Goal: Information Seeking & Learning: Learn about a topic

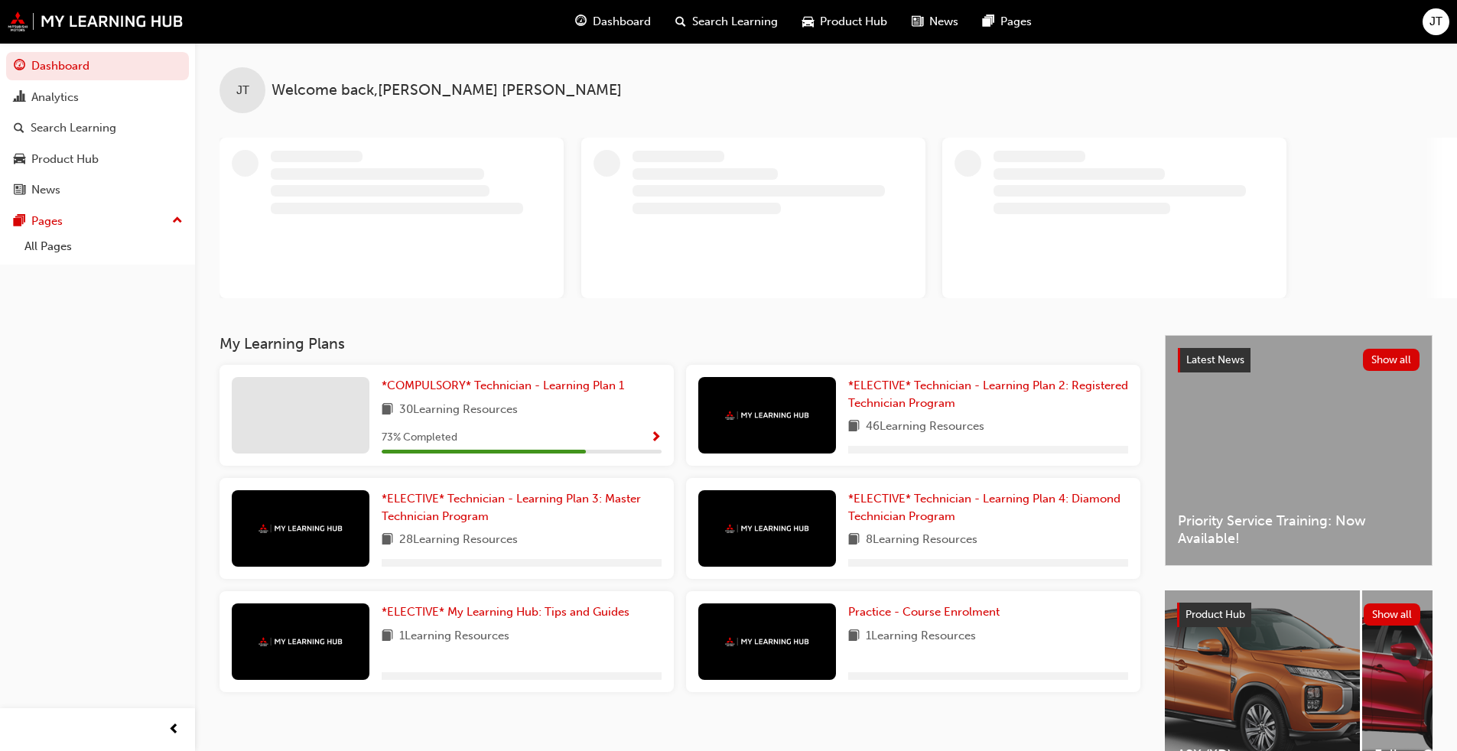
click at [753, 398] on div "Latest News Show all Priority Service Training: Now Available!" at bounding box center [1299, 450] width 266 height 229
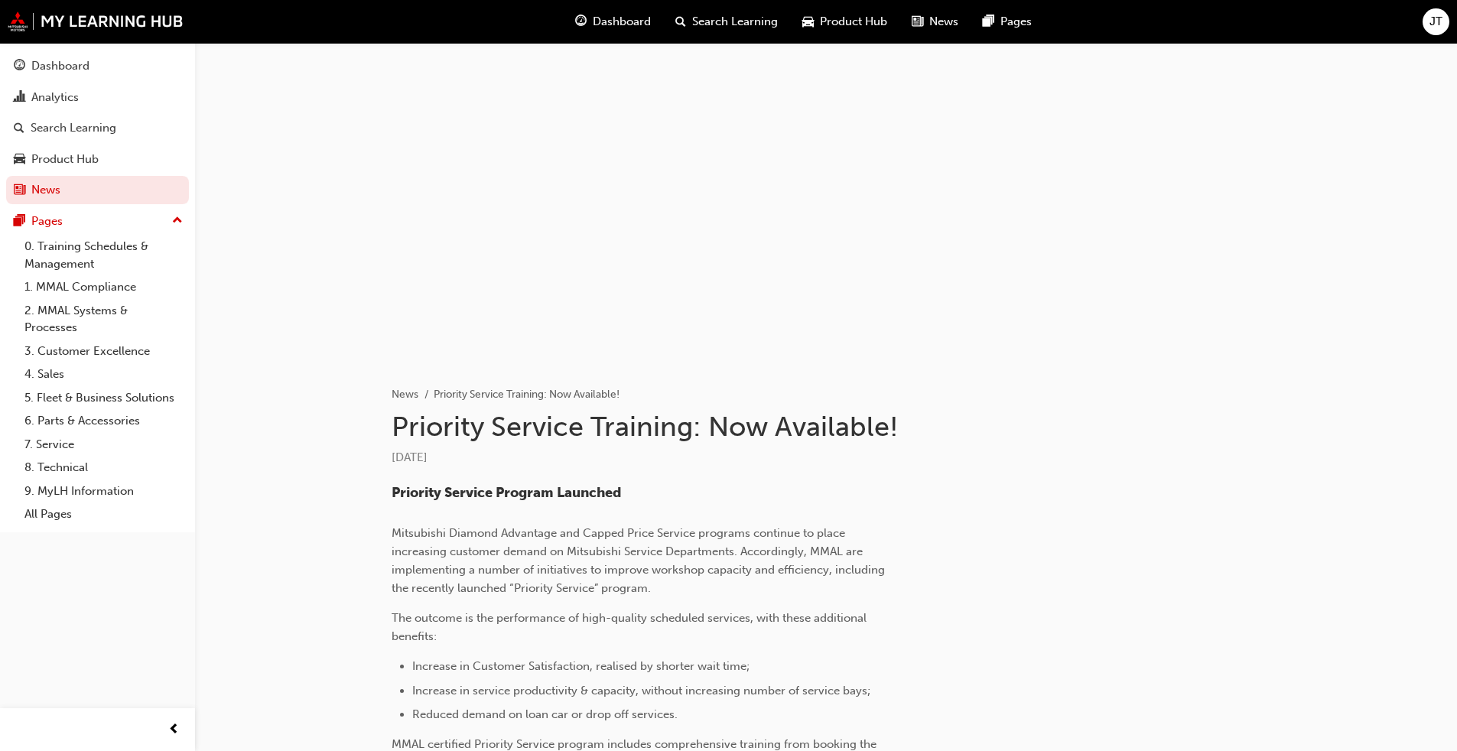
scroll to position [351, 0]
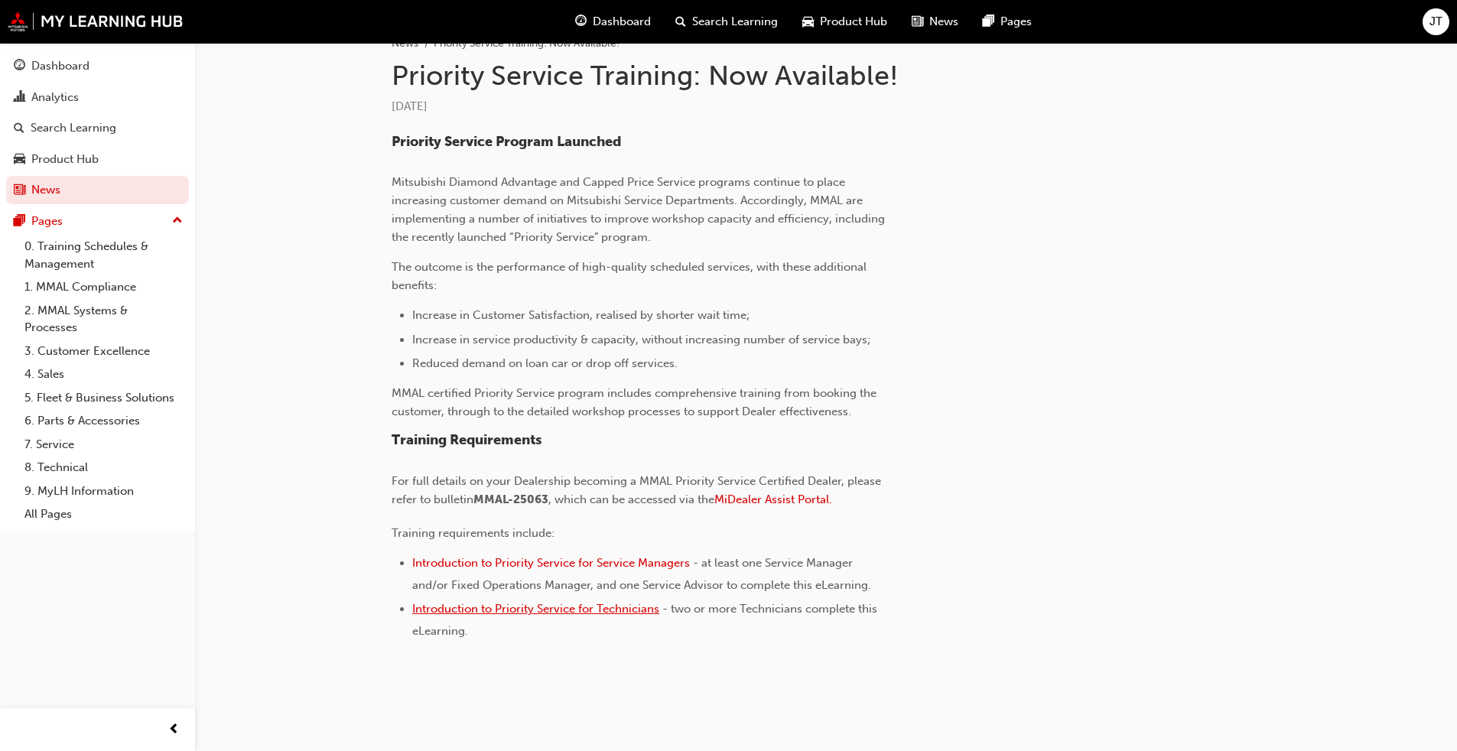
click at [497, 572] on span "Introduction to Priority Service for Technicians" at bounding box center [535, 609] width 247 height 14
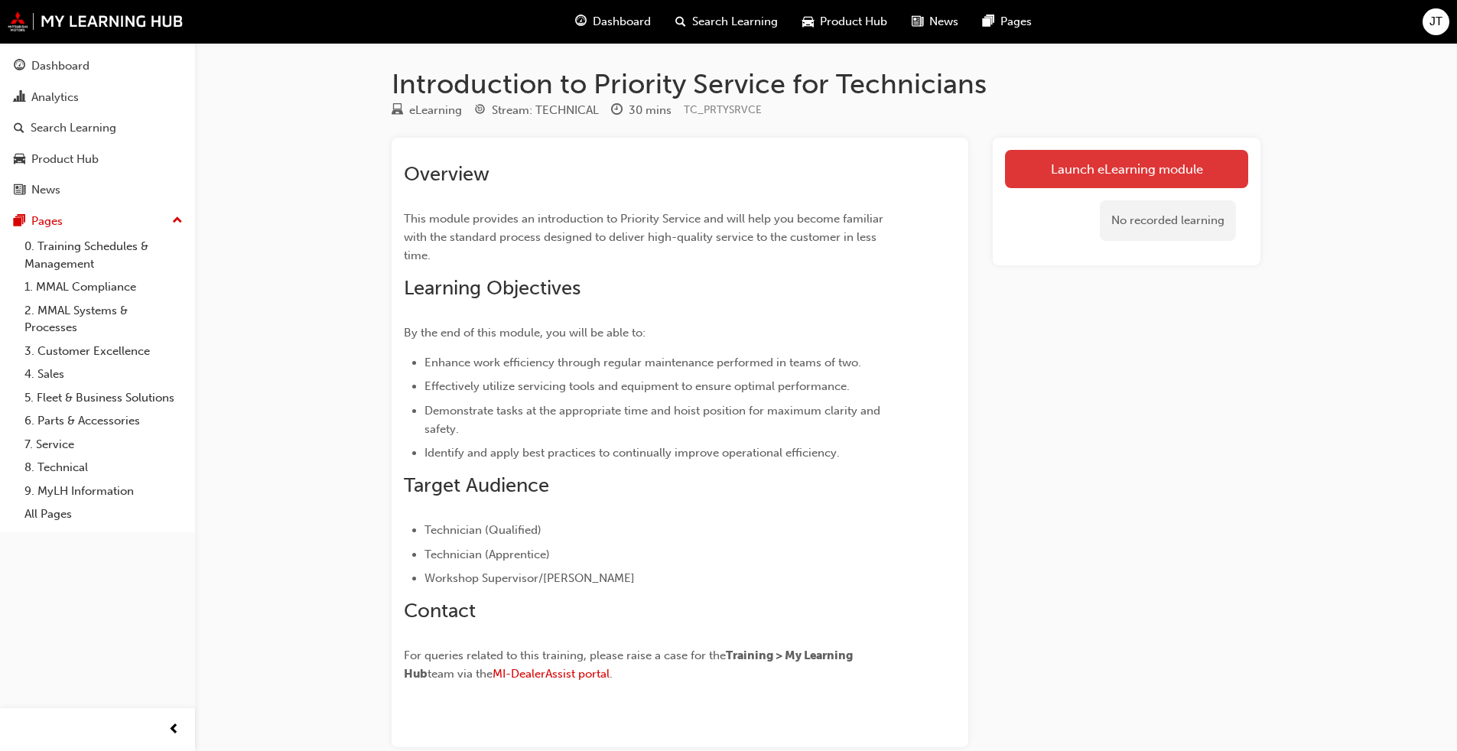
click at [1074, 158] on link "Launch eLearning module" at bounding box center [1126, 169] width 243 height 38
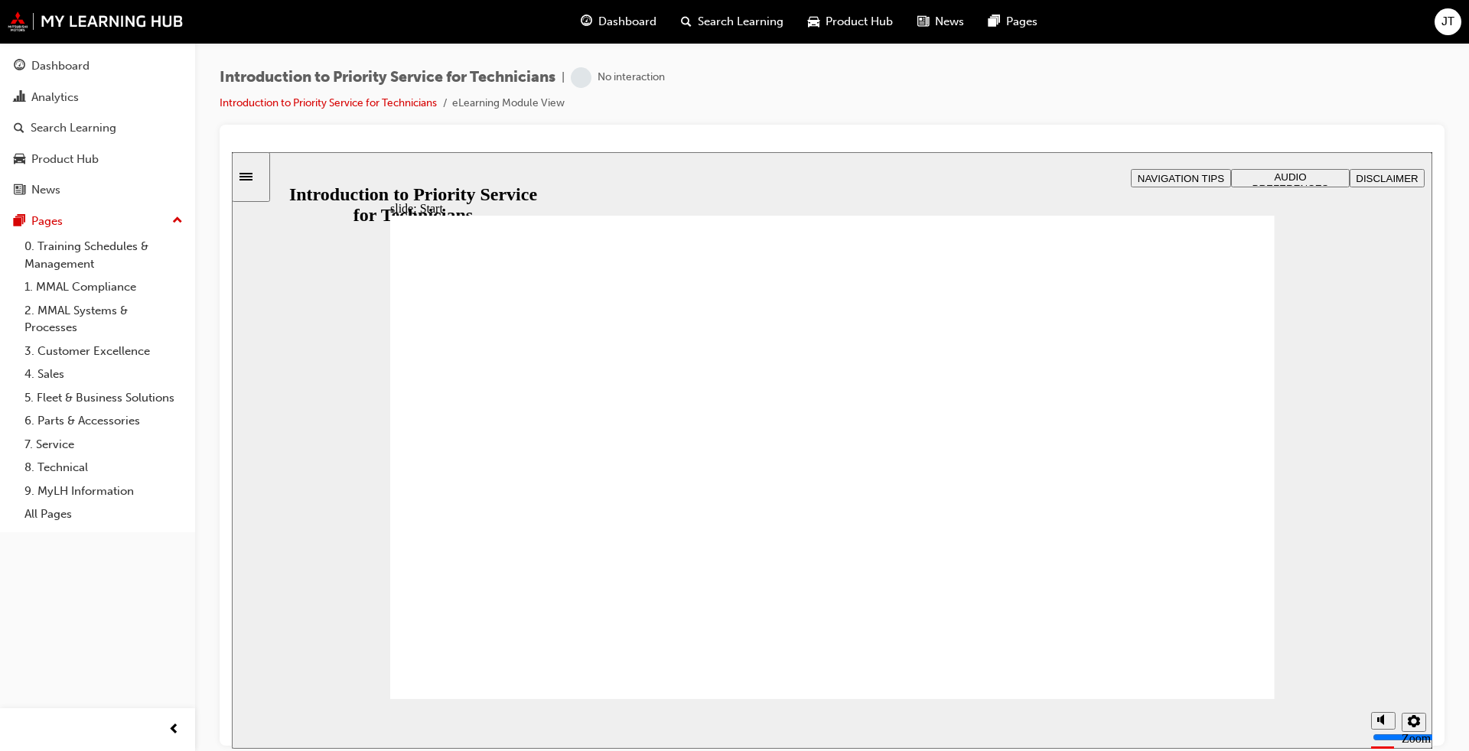
drag, startPoint x: 1144, startPoint y: 275, endPoint x: 1150, endPoint y: 267, distance: 10.0
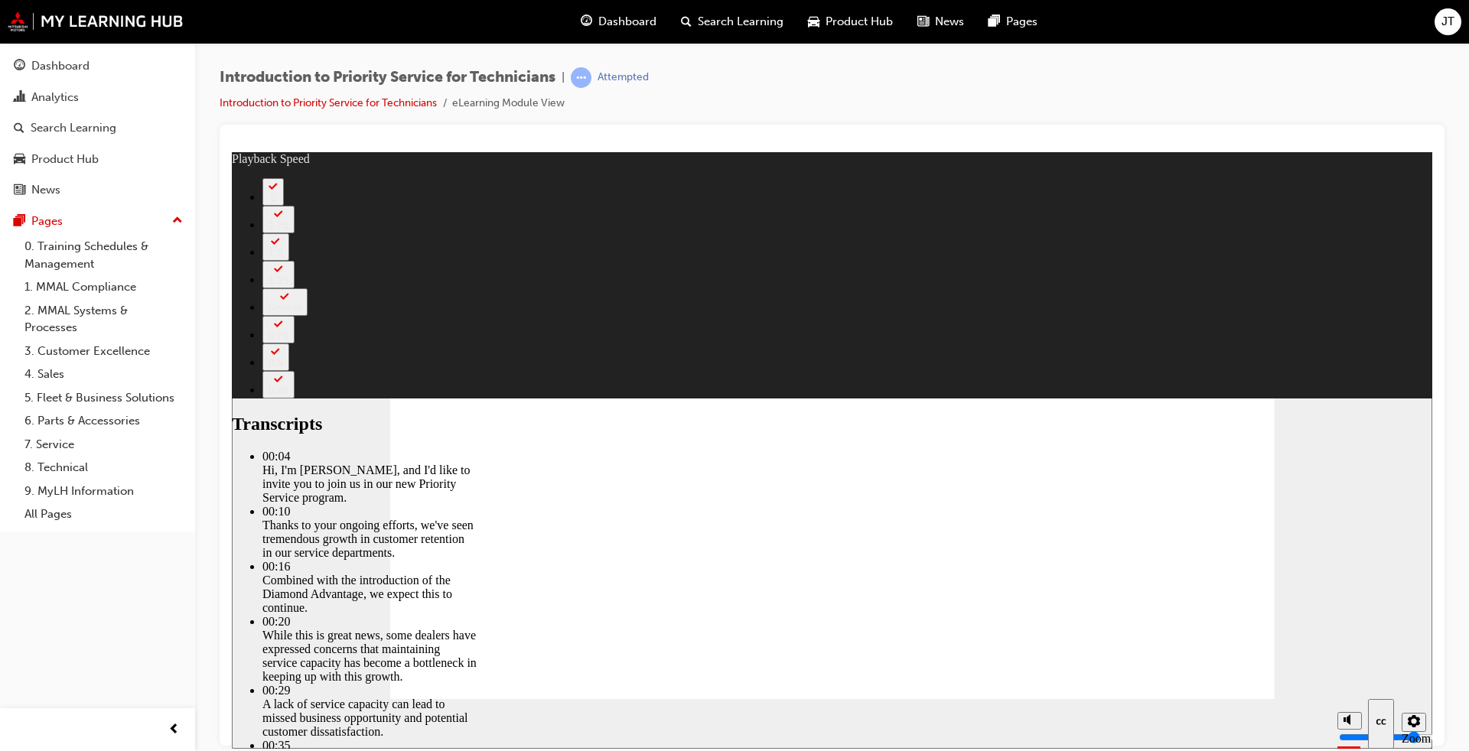
type input "73"
drag, startPoint x: 890, startPoint y: 651, endPoint x: 1208, endPoint y: 651, distance: 317.5
type input "127"
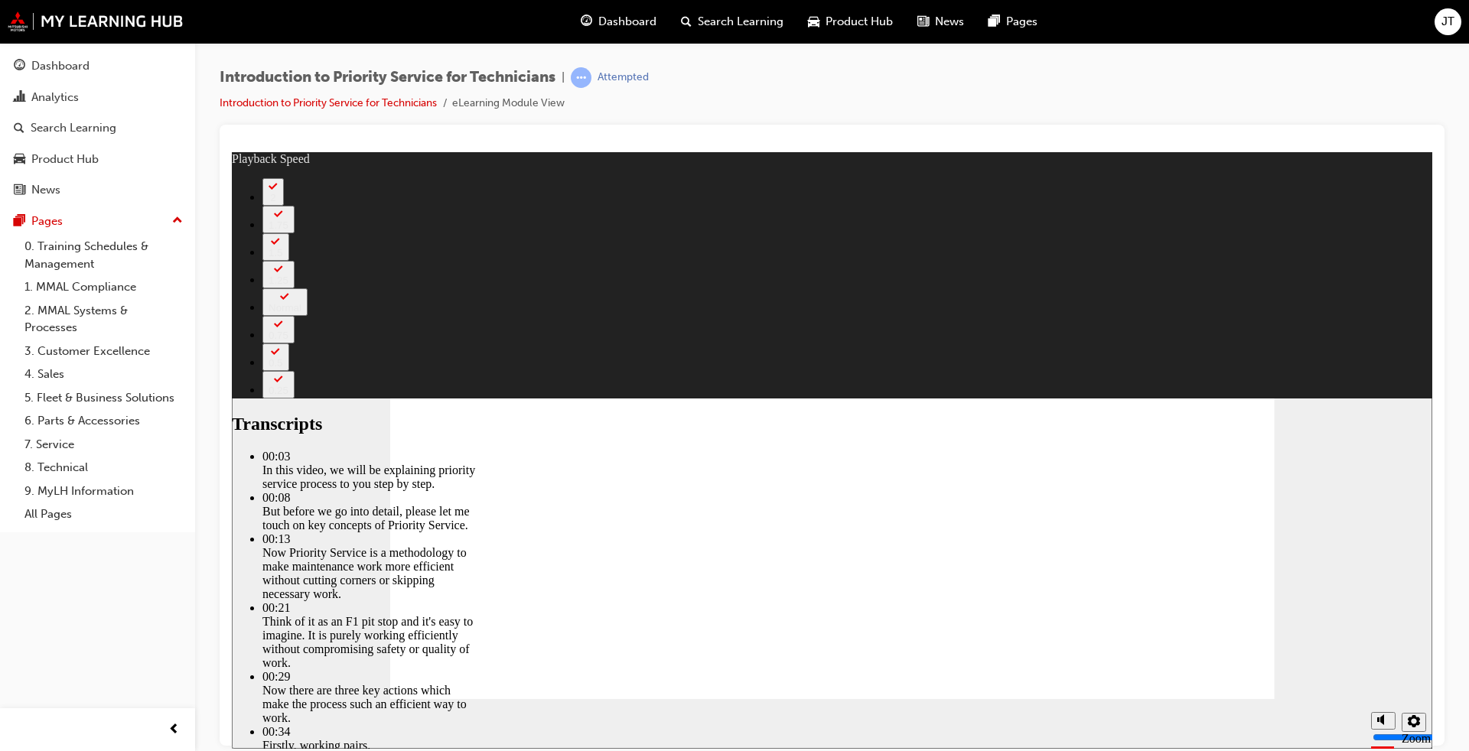
type input "118"
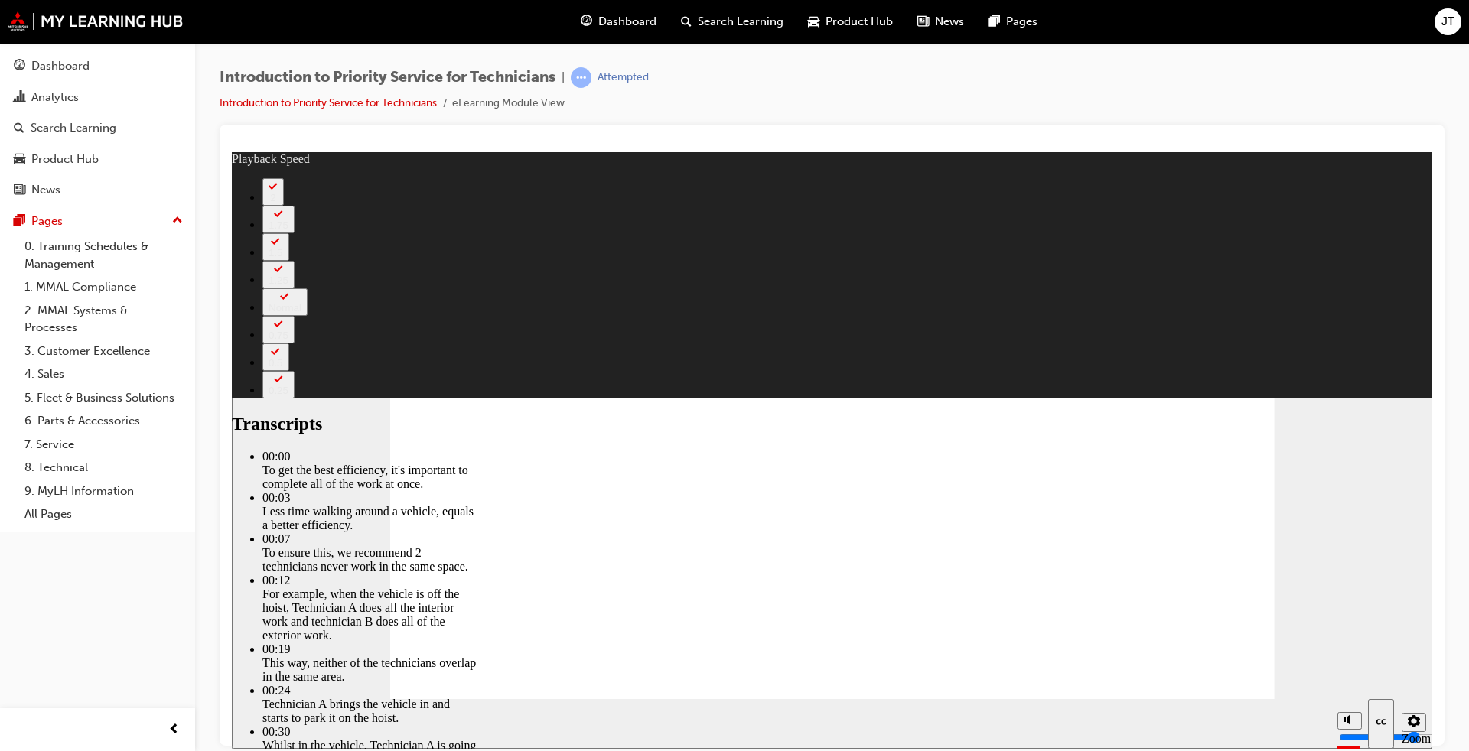
type input "219"
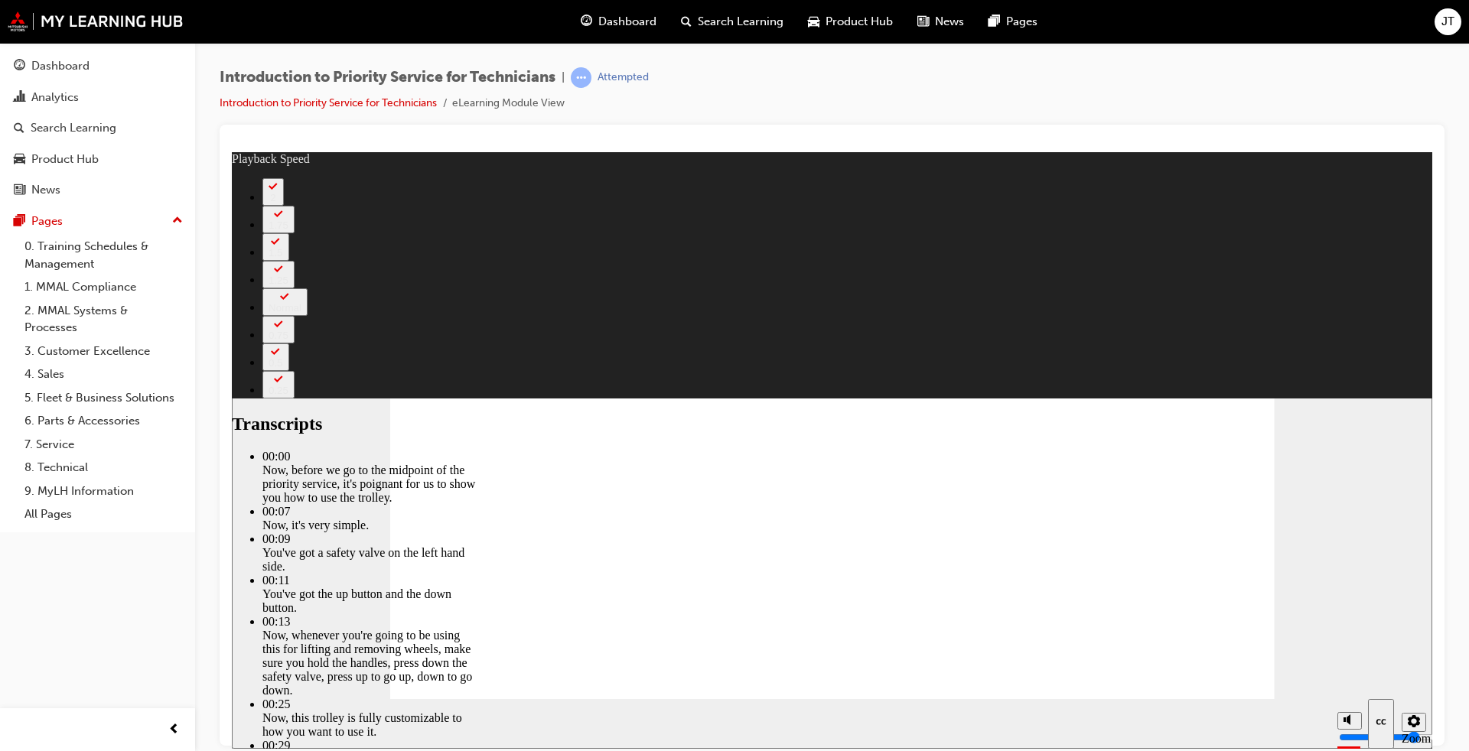
type input "67"
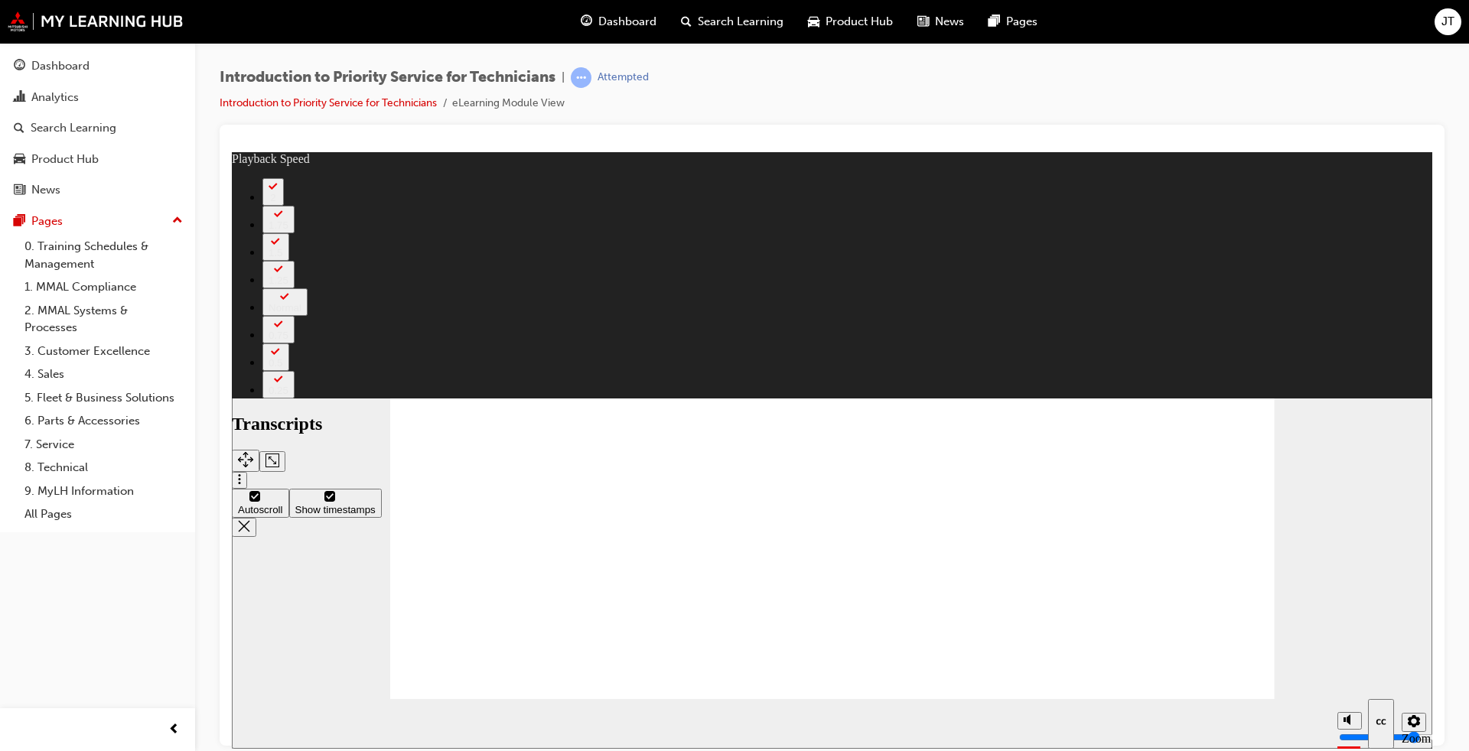
type input "308"
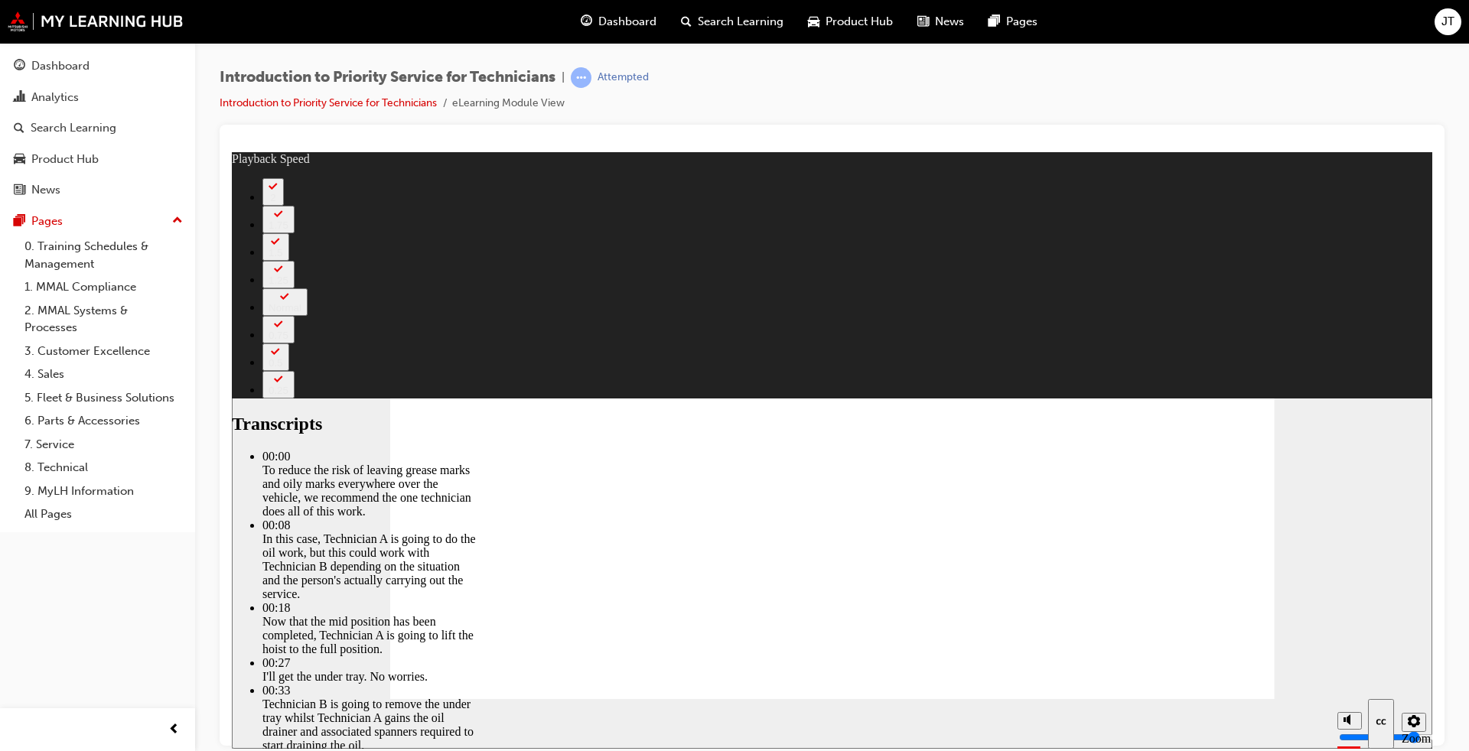
type input "118"
drag, startPoint x: 728, startPoint y: 486, endPoint x: 749, endPoint y: 476, distance: 22.9
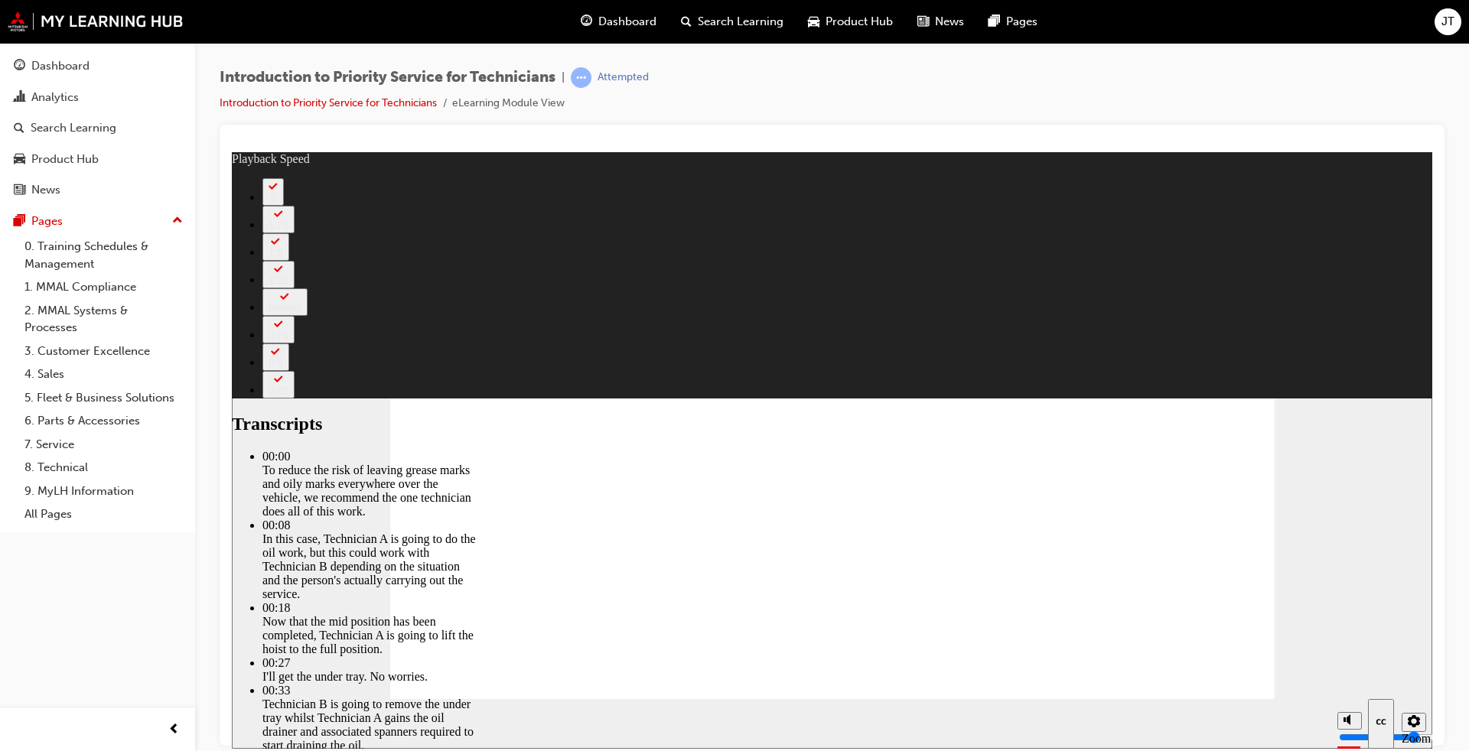
drag, startPoint x: 949, startPoint y: 434, endPoint x: 1065, endPoint y: 435, distance: 116.3
click at [1296, 483] on div "slide: High-hoist vehicle inspection Rectangle 2 Rectangle Transcripts 00:00 : …" at bounding box center [832, 449] width 1200 height 597
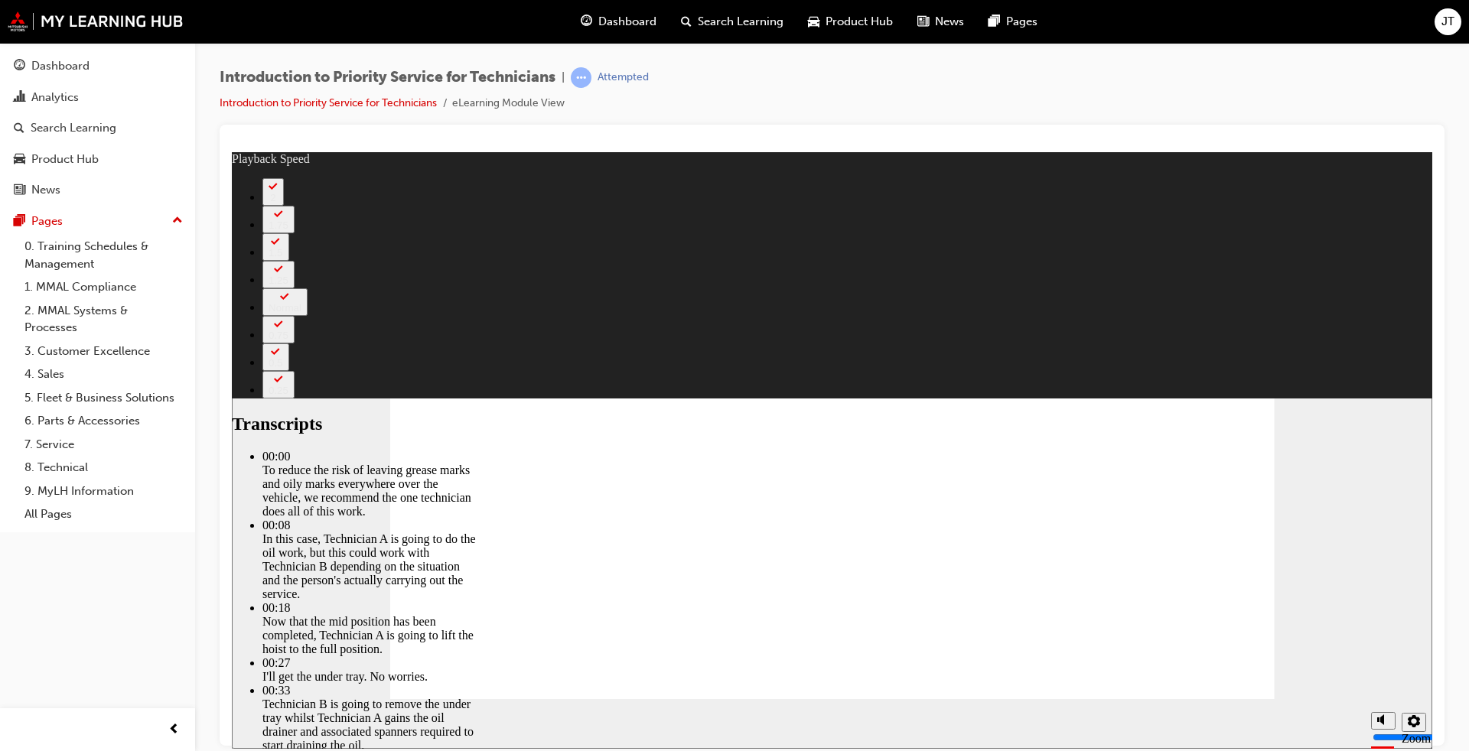
drag, startPoint x: 995, startPoint y: 511, endPoint x: 926, endPoint y: 486, distance: 74.0
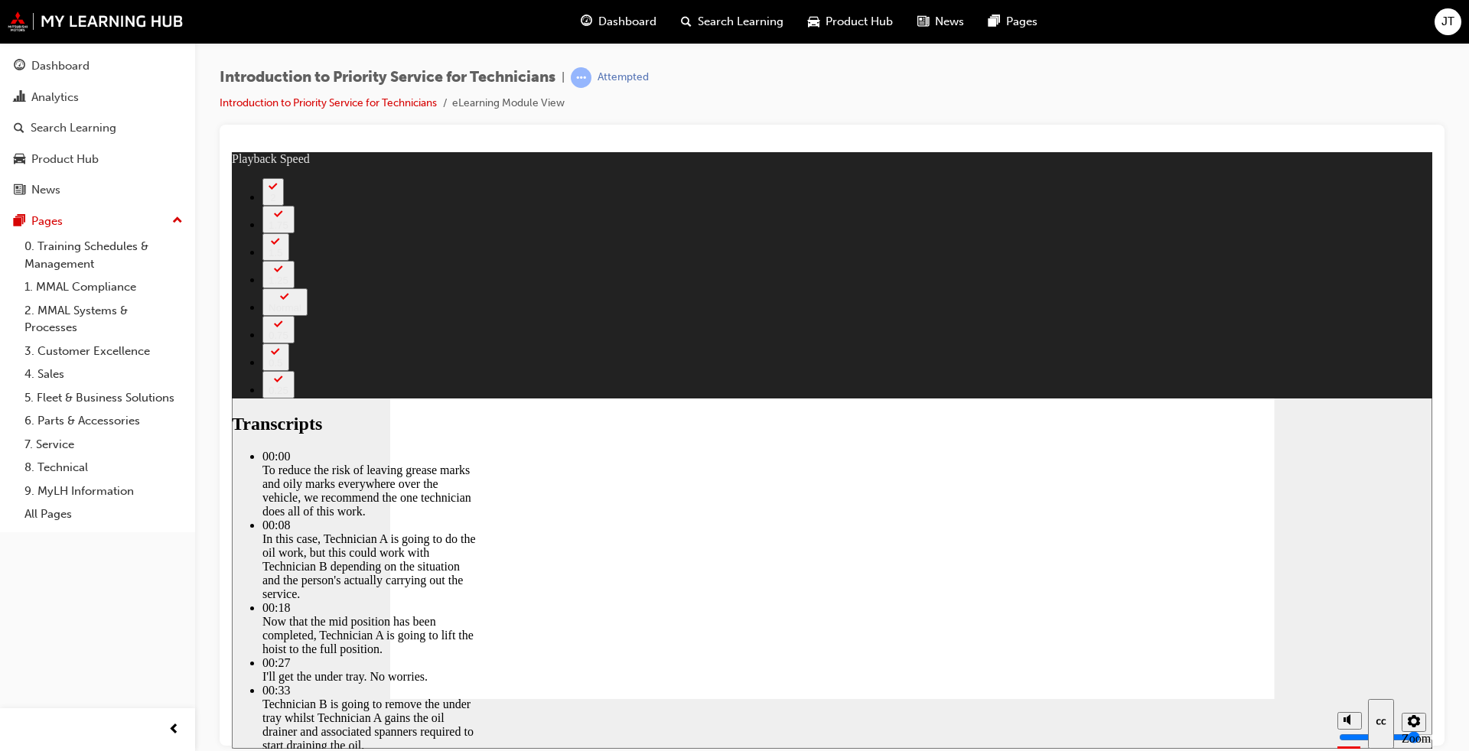
type input "118"
